Goal: Check status: Check status

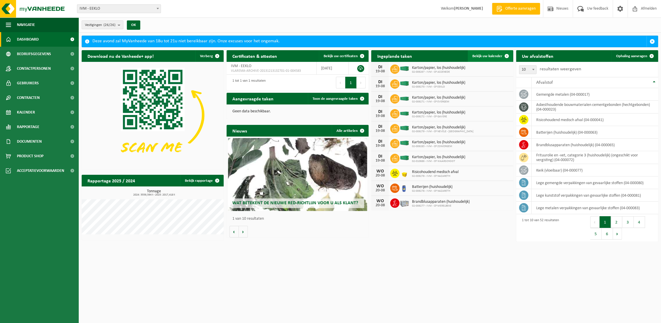
click at [493, 55] on span "Bekijk uw kalender" at bounding box center [488, 56] width 30 height 4
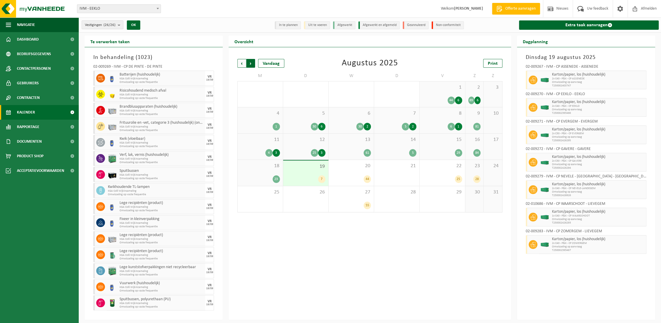
click at [240, 62] on span "Vorige" at bounding box center [242, 63] width 9 height 9
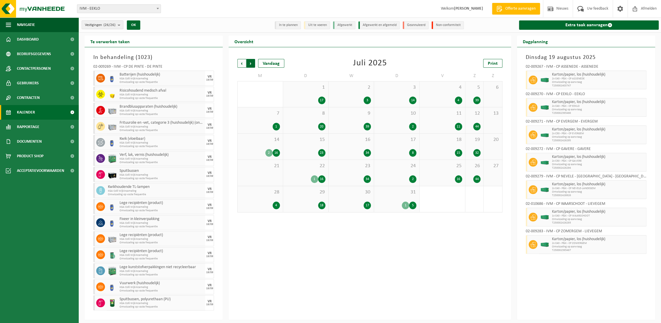
click at [240, 63] on span "Vorige" at bounding box center [242, 63] width 9 height 9
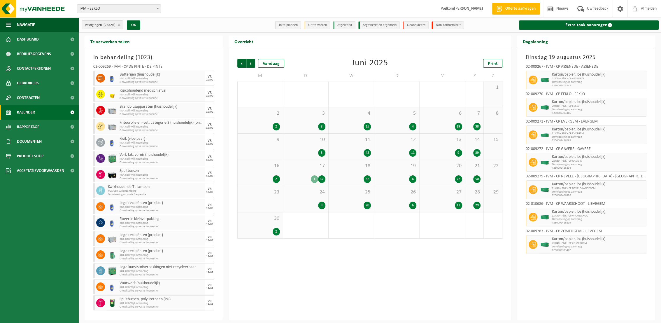
click at [240, 63] on span "Vorige" at bounding box center [242, 63] width 9 height 9
click at [352, 204] on div "17" at bounding box center [351, 206] width 39 height 8
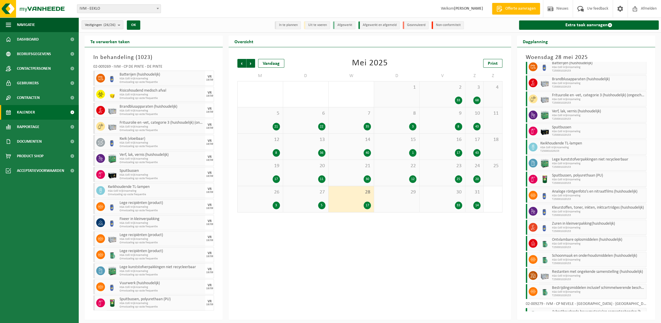
scroll to position [56, 0]
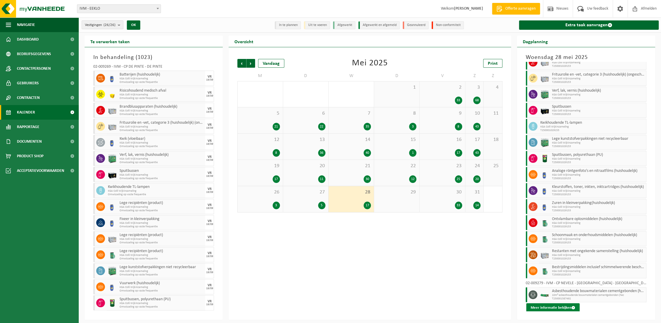
click at [549, 306] on button "Meer informatie bekijken" at bounding box center [553, 307] width 53 height 9
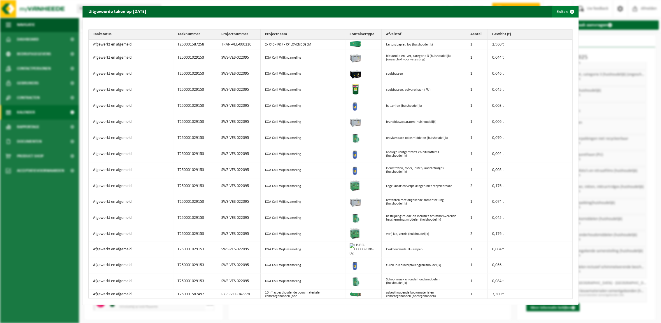
click at [558, 11] on button "Sluiten" at bounding box center [565, 12] width 26 height 12
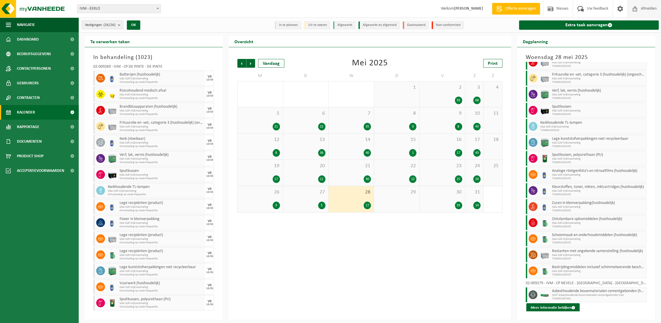
click at [653, 8] on span "Afmelden" at bounding box center [649, 8] width 19 height 17
